Goal: Check status: Check status

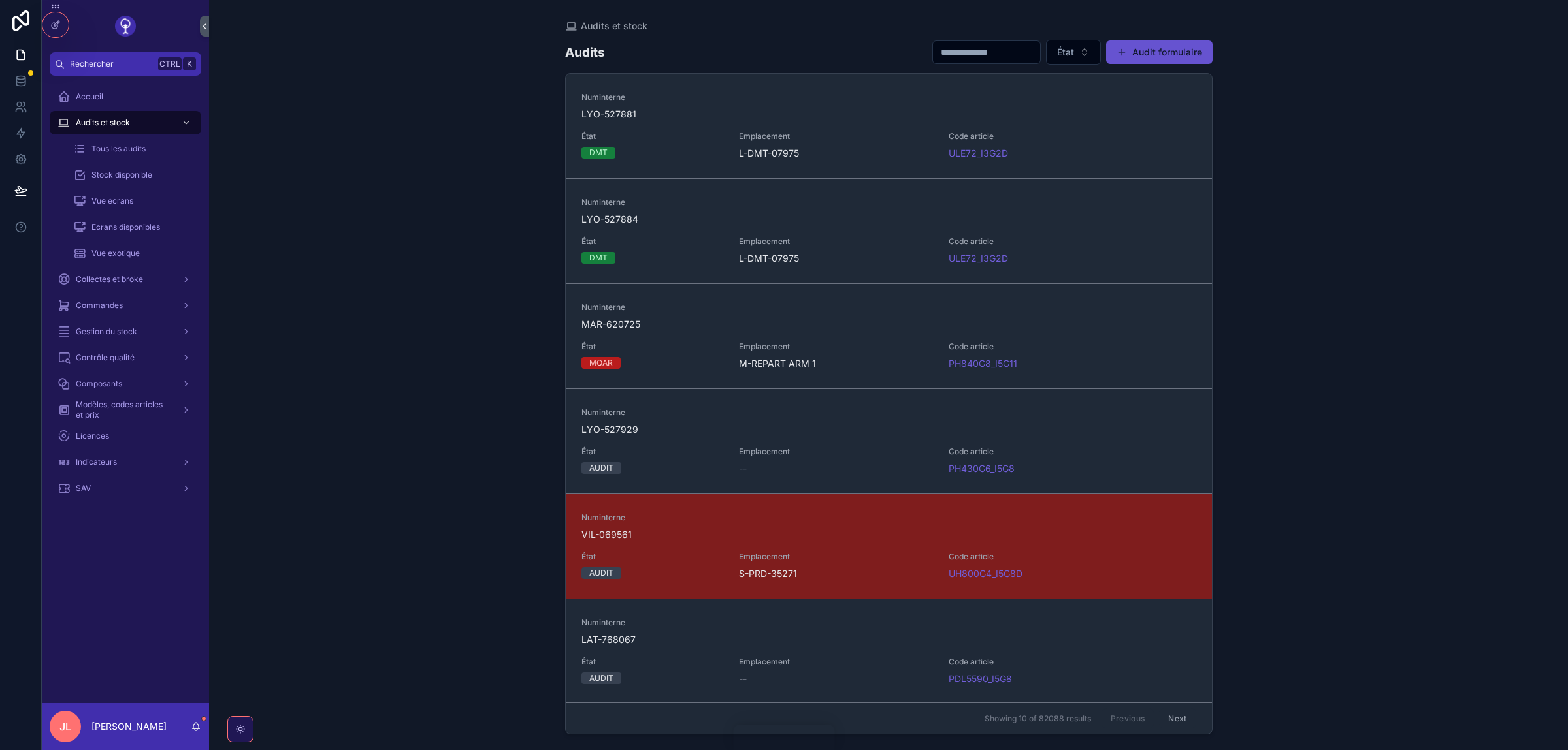
click at [100, 131] on div "Audits et stock" at bounding box center [126, 123] width 136 height 21
click at [122, 169] on div "Stock disponible" at bounding box center [133, 175] width 120 height 21
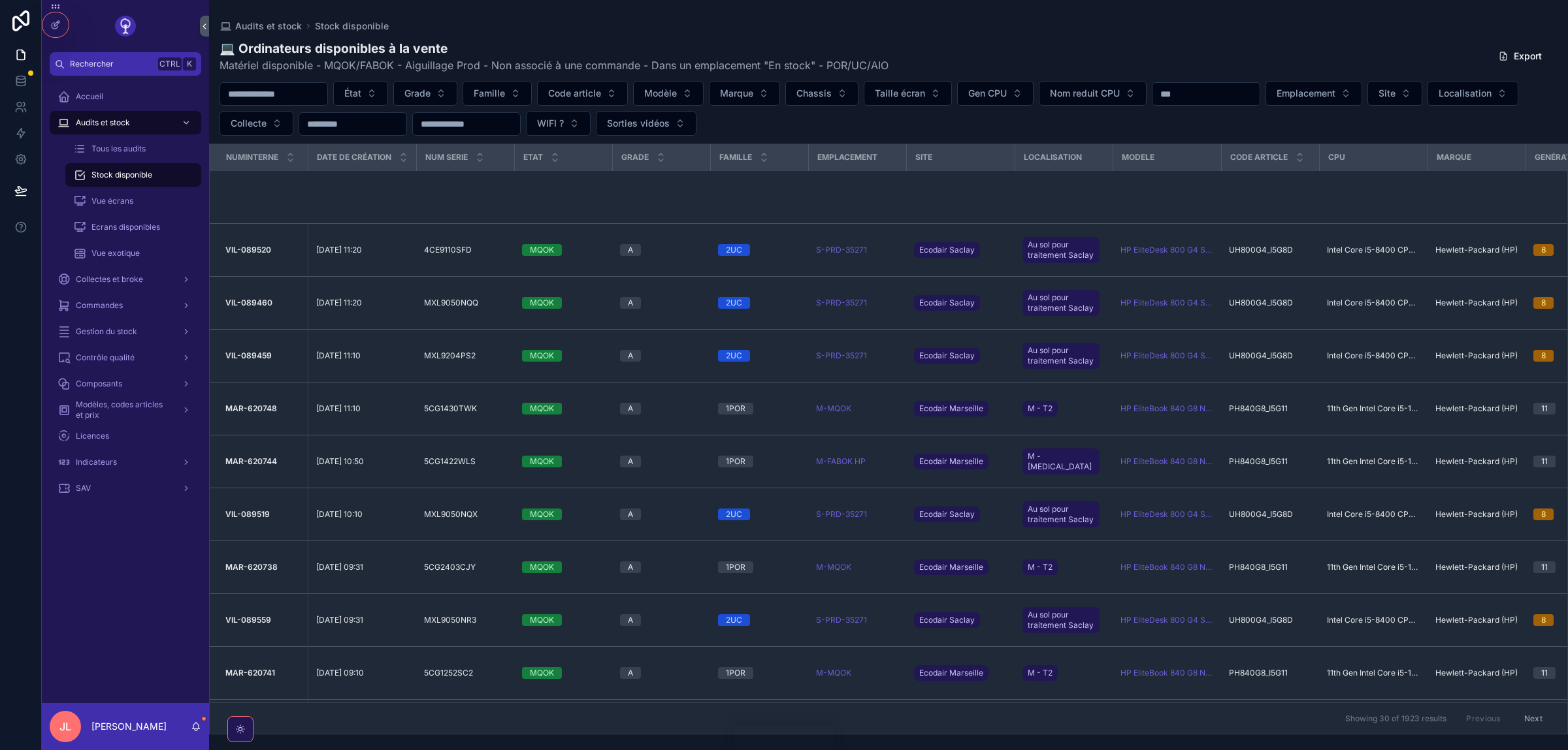
scroll to position [441, 0]
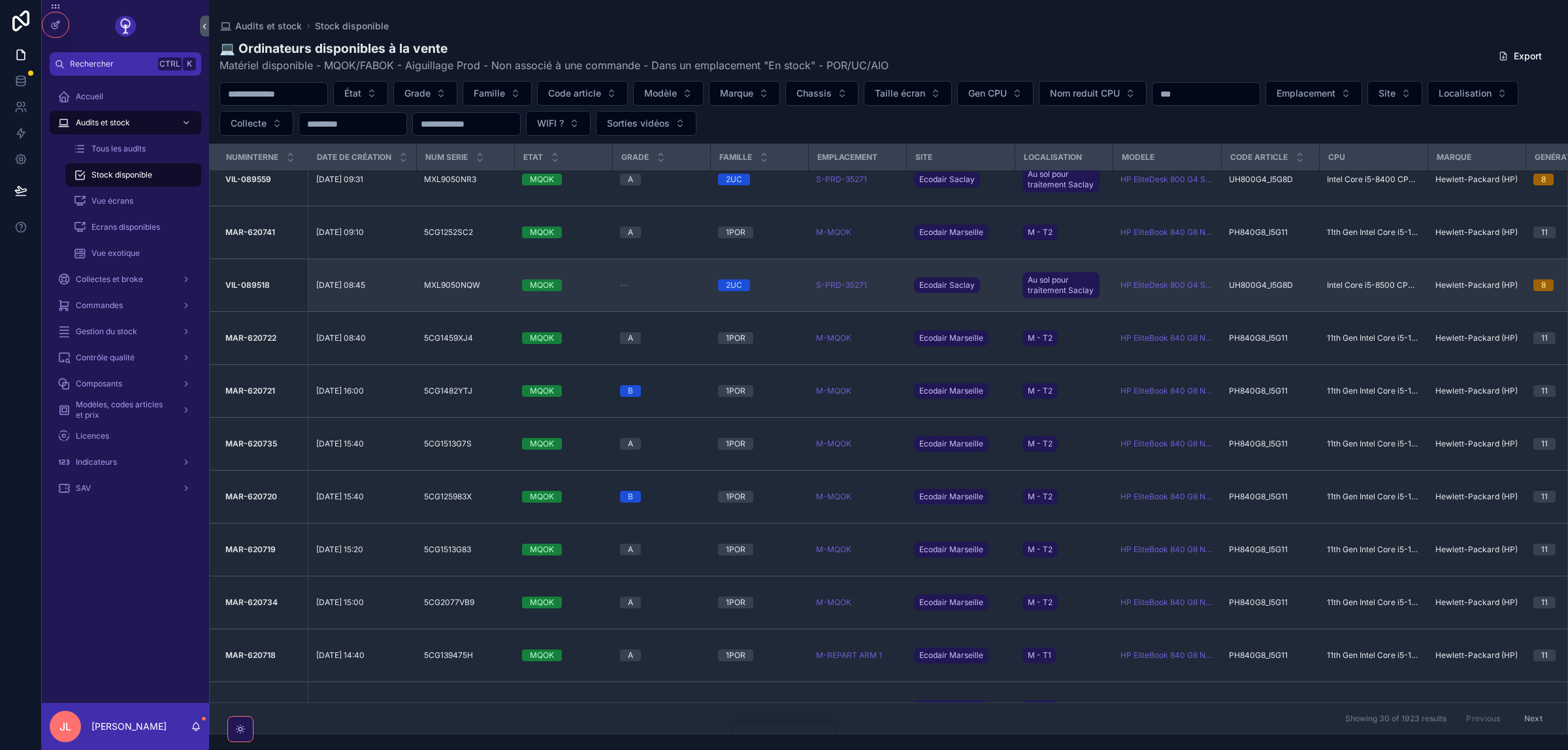
click at [362, 290] on span "[DATE] 08:45" at bounding box center [340, 285] width 49 height 11
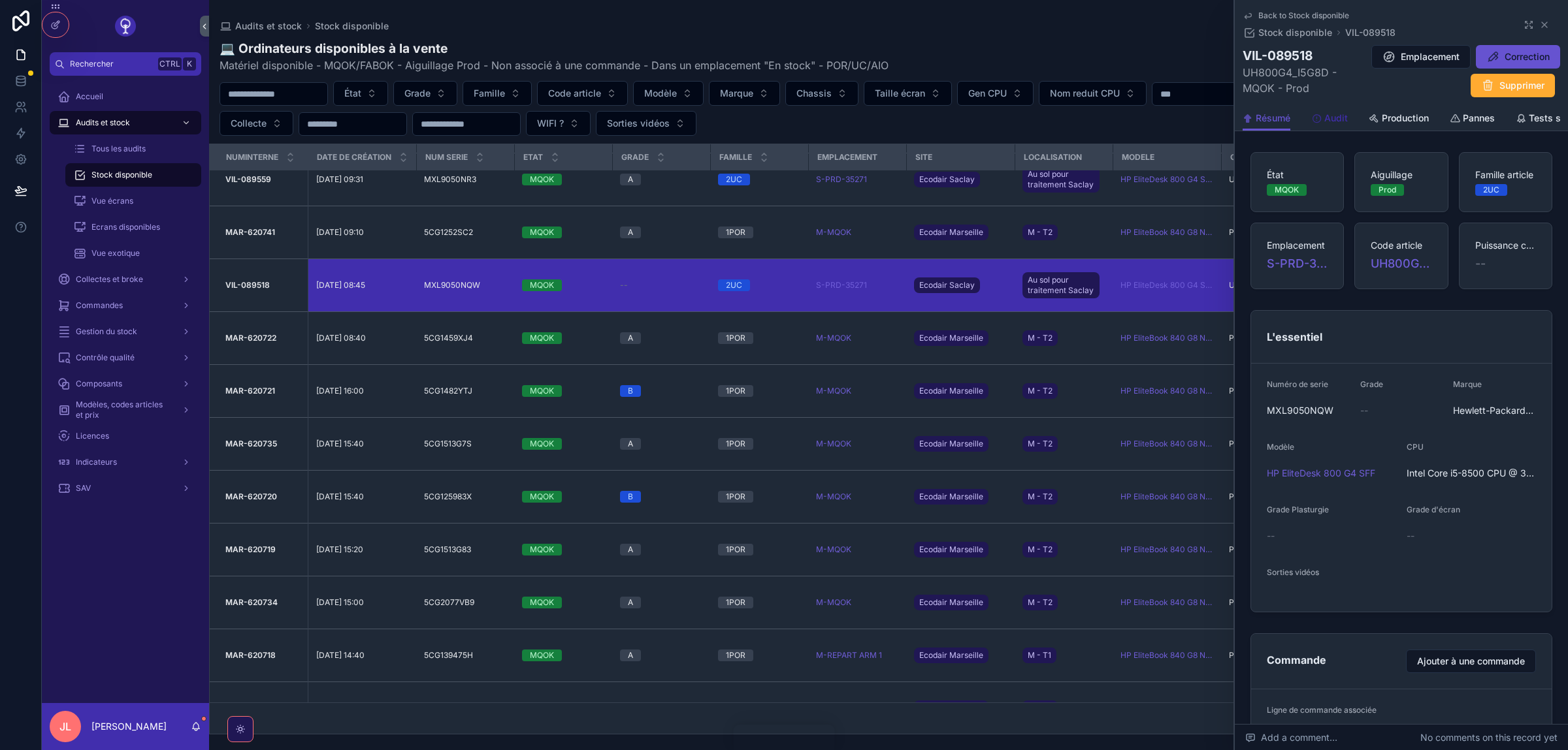
click at [1338, 109] on link "Audit" at bounding box center [1329, 119] width 36 height 26
click at [1330, 113] on div "Back to Stock disponible Stock disponible VIL-089518 VIL-089518 UH800G4_I5G8D -…" at bounding box center [1401, 644] width 333 height 1288
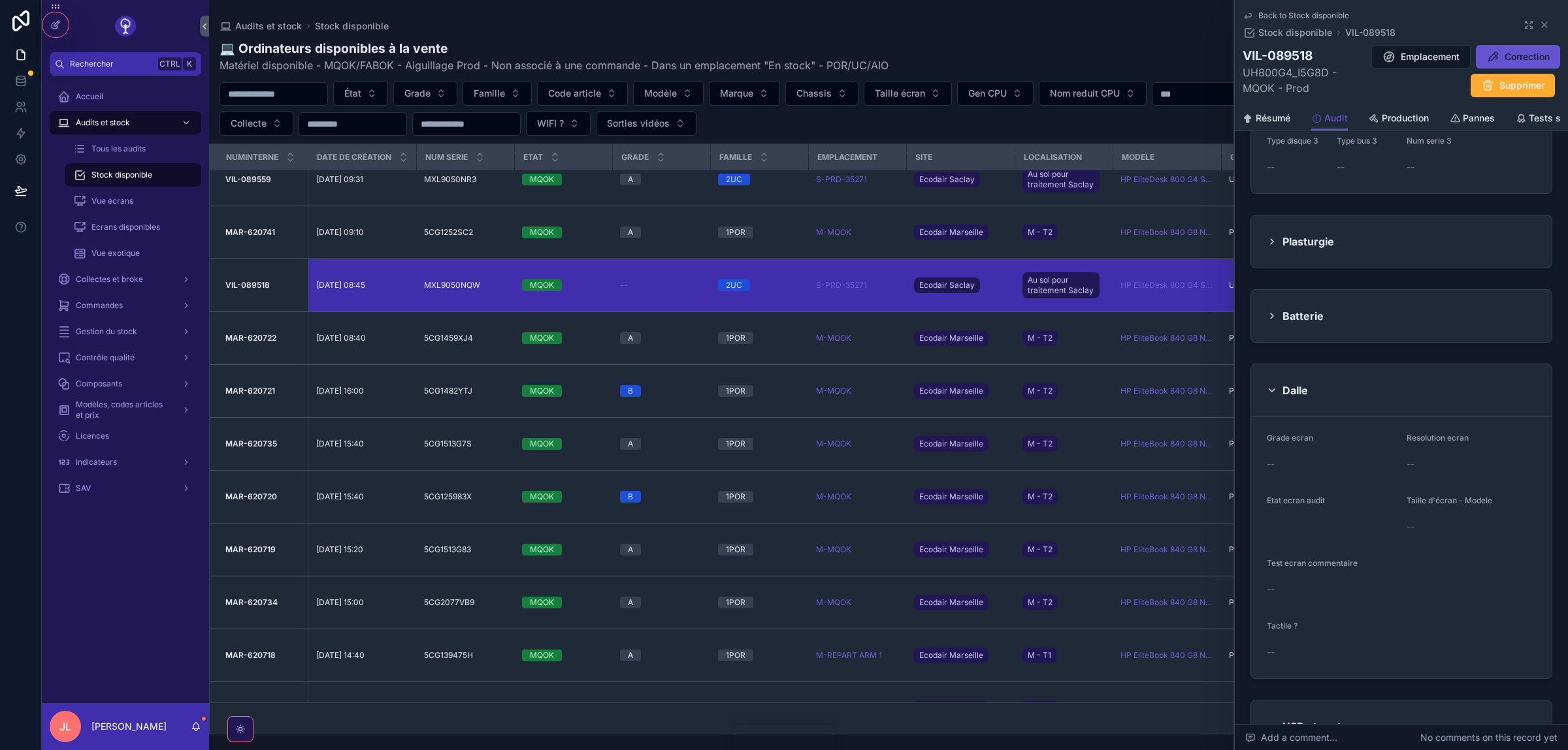
scroll to position [1323, 0]
click at [1322, 241] on h2 "Plasturgie" at bounding box center [1309, 241] width 52 height 21
click at [1264, 235] on div "Plasturgie" at bounding box center [1401, 240] width 301 height 52
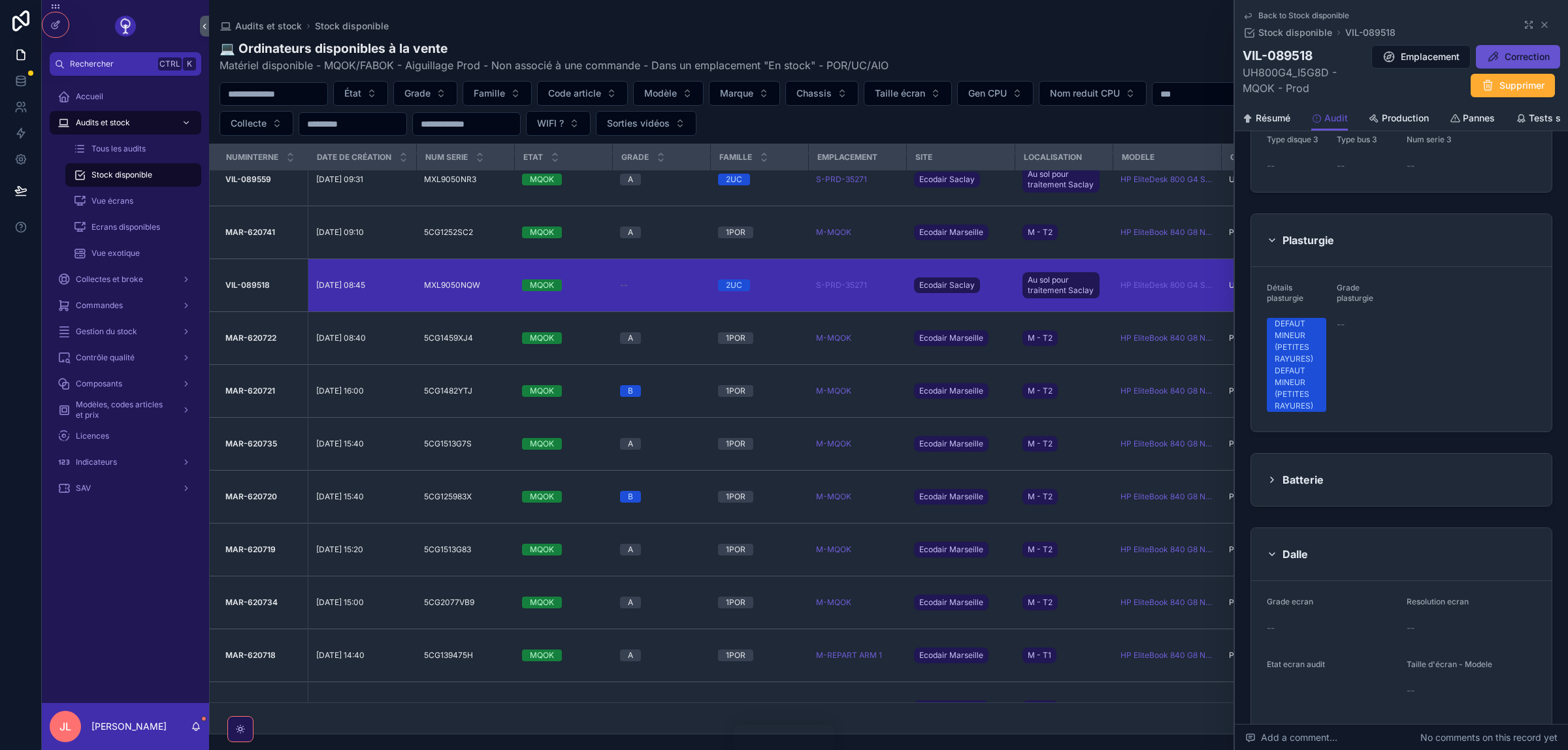
click at [1273, 235] on icon "scrollable content" at bounding box center [1271, 240] width 11 height 11
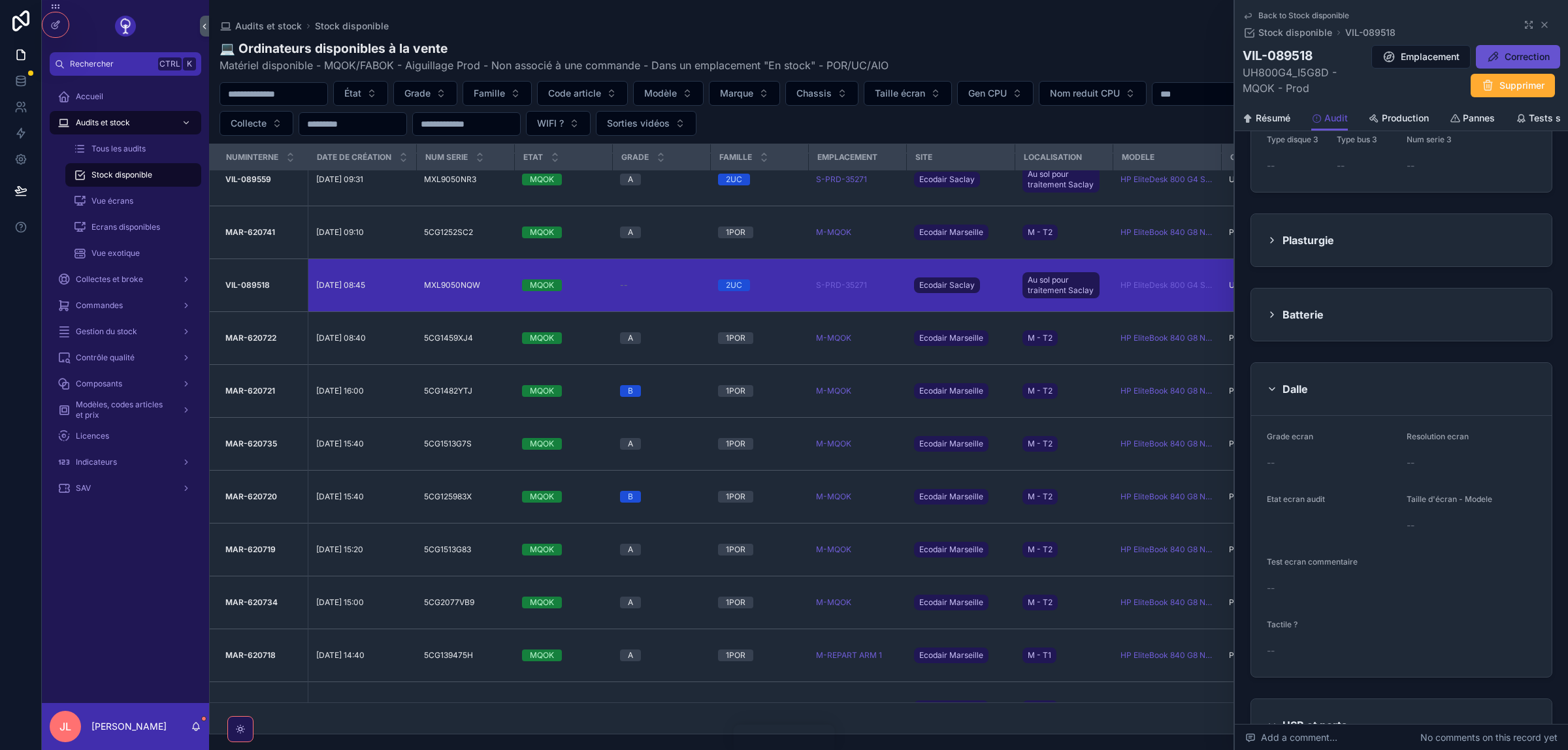
click at [1545, 27] on icon "scrollable content" at bounding box center [1544, 24] width 11 height 11
